Goal: Transaction & Acquisition: Purchase product/service

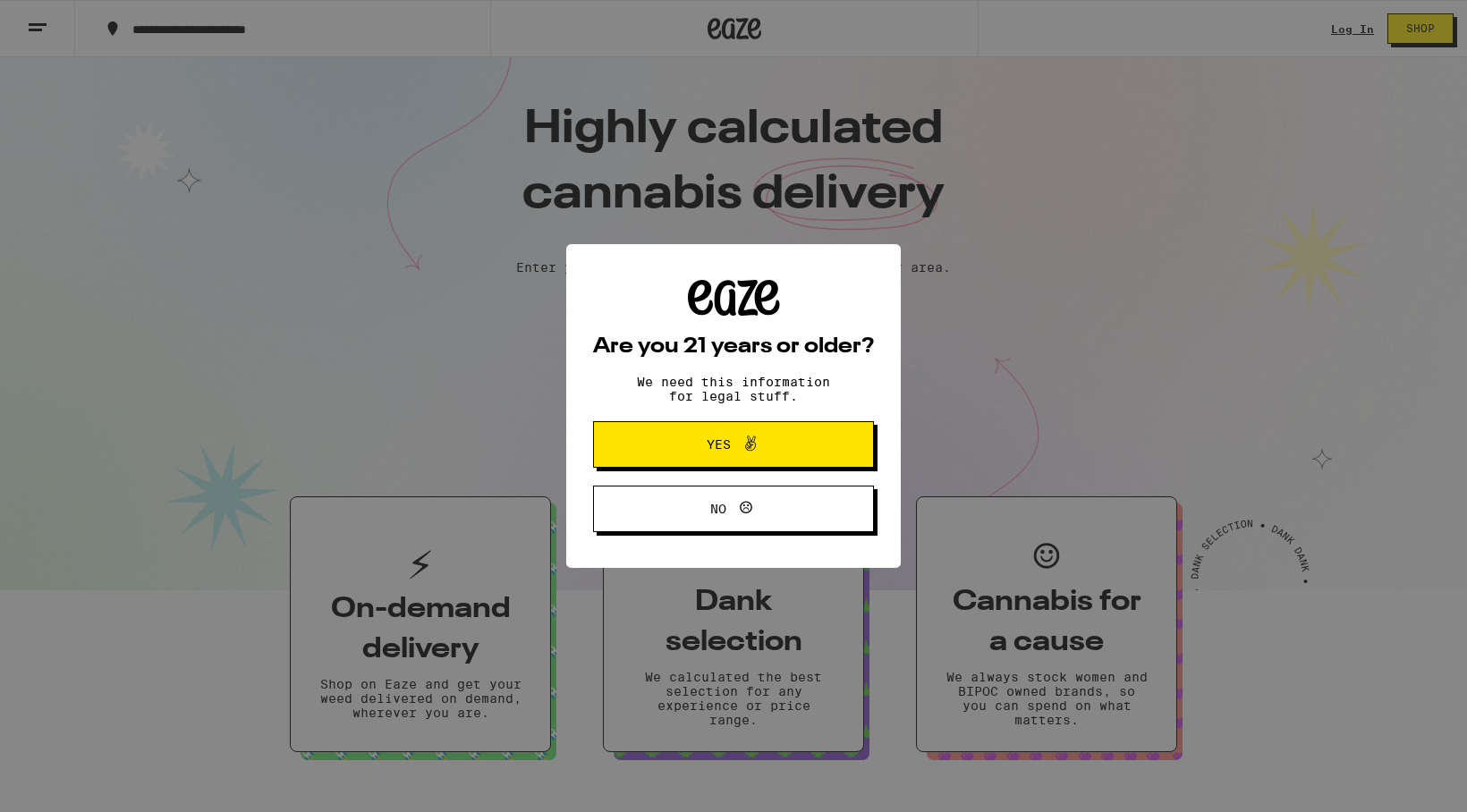
click at [816, 414] on div "Are you 21 years or older? We need this information for legal stuff. Yes No" at bounding box center [733, 406] width 281 height 253
click at [804, 448] on button "Yes" at bounding box center [733, 445] width 281 height 47
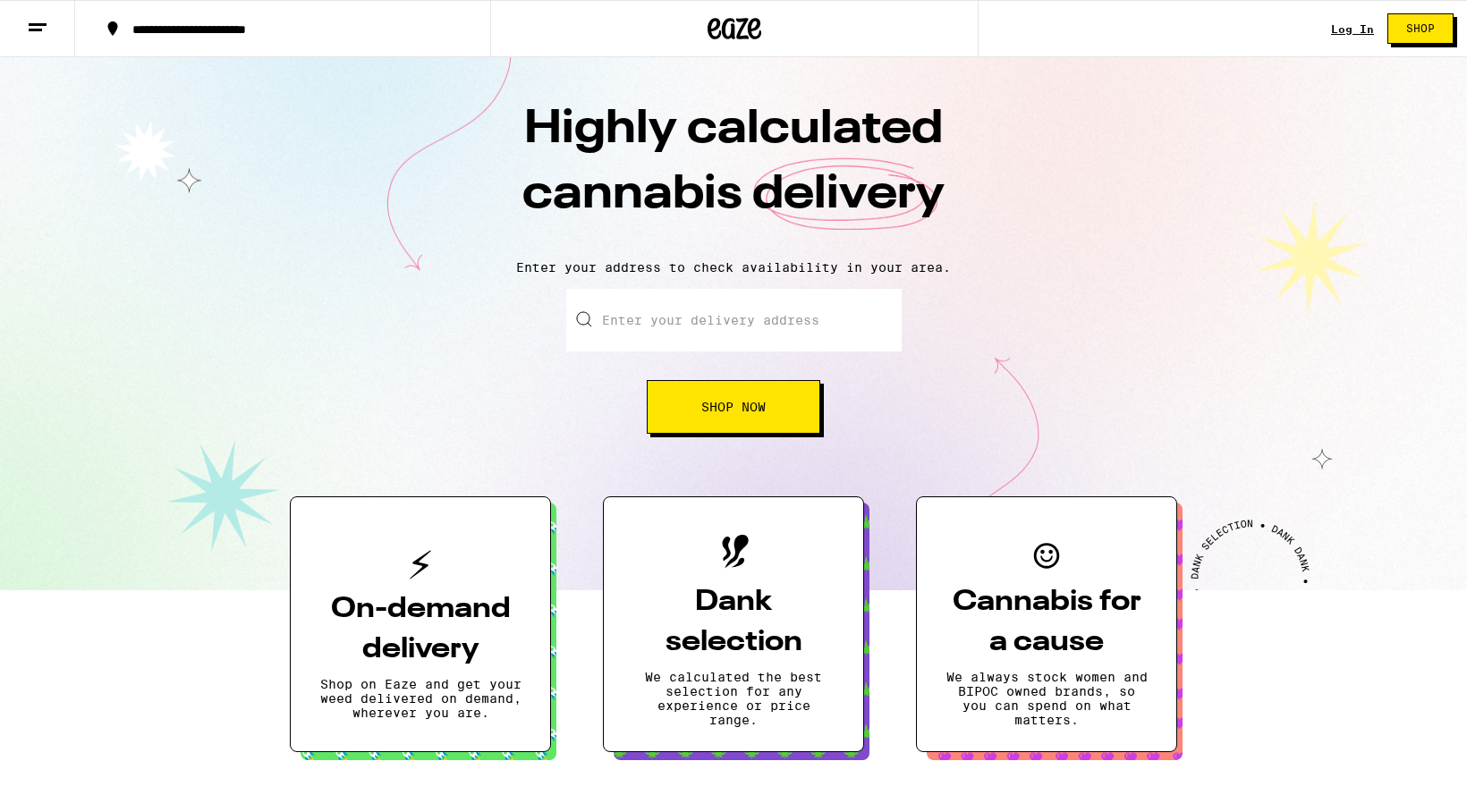
click at [1358, 28] on link "Log In" at bounding box center [1353, 29] width 43 height 11
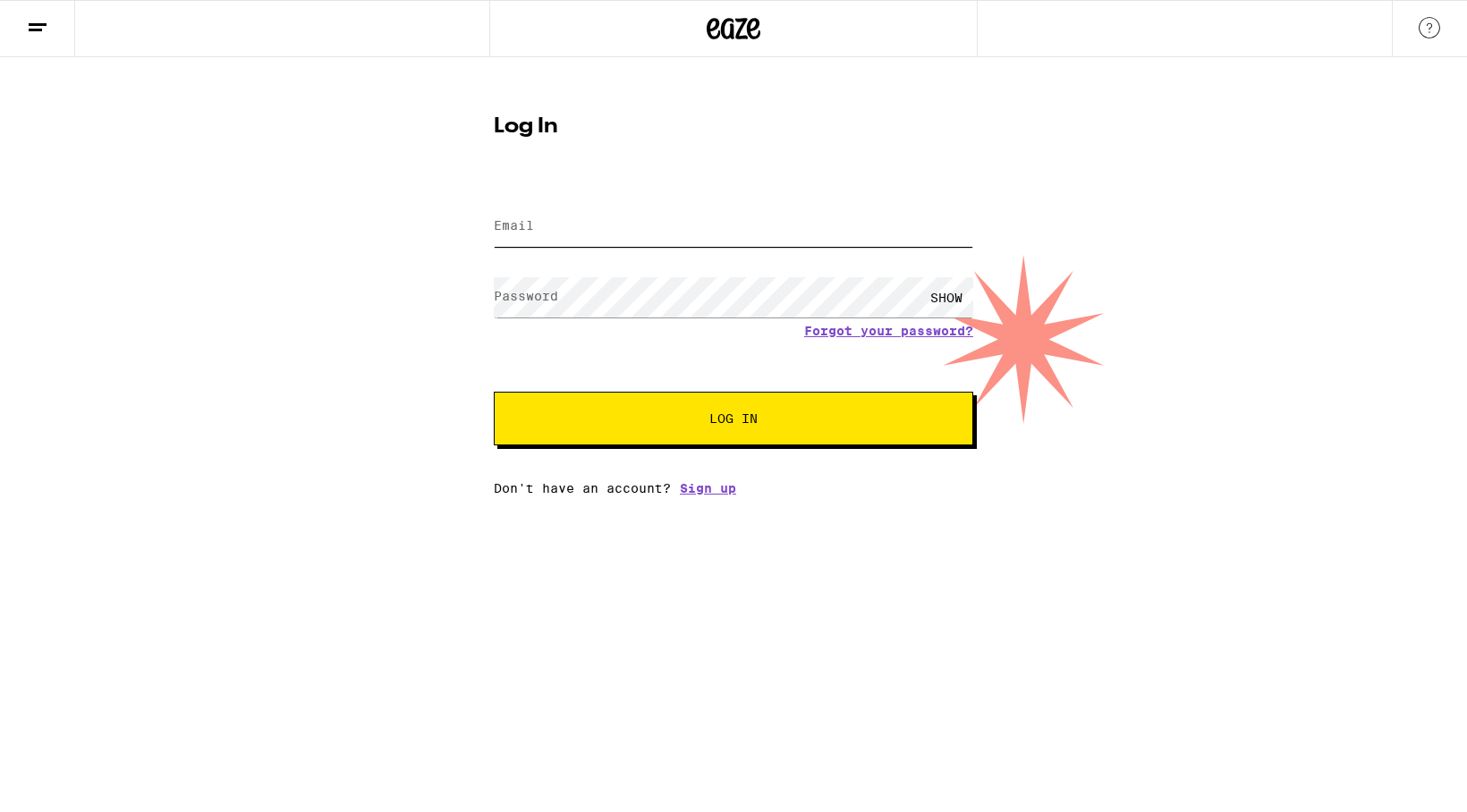
type input "[EMAIL_ADDRESS][DOMAIN_NAME]"
click at [734, 420] on button "Log In" at bounding box center [734, 418] width 479 height 54
